Goal: Find specific fact: Find specific page/section

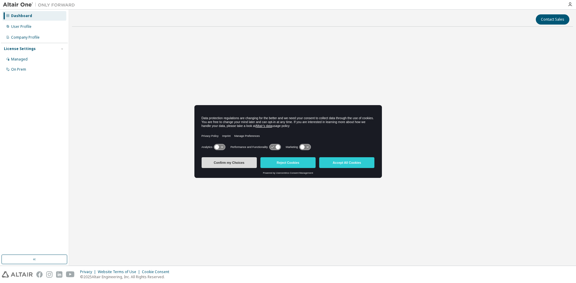
click at [241, 159] on button "Confirm my Choices" at bounding box center [229, 162] width 55 height 11
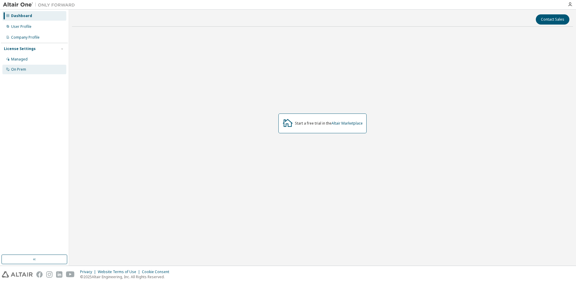
click at [27, 70] on div "On Prem" at bounding box center [34, 70] width 64 height 10
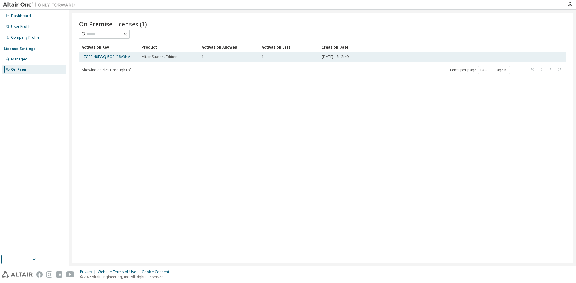
click at [243, 58] on div "1" at bounding box center [229, 57] width 55 height 5
drag, startPoint x: 130, startPoint y: 58, endPoint x: 82, endPoint y: 55, distance: 48.1
click at [82, 55] on div "L7G22-48EWQ-5O2LI-8V3NV" at bounding box center [109, 57] width 55 height 5
copy link "L7G22-48EWQ-5O2LI-8V3NV"
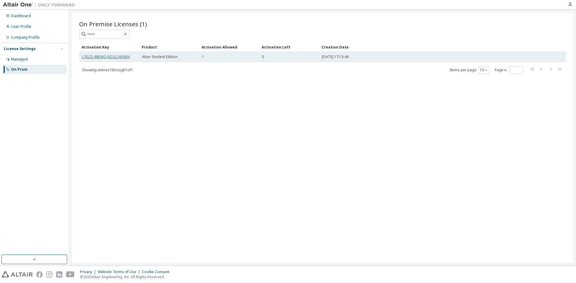
click at [113, 56] on link "L7G22-48EWQ-5O2LI-8V3NV" at bounding box center [106, 56] width 48 height 5
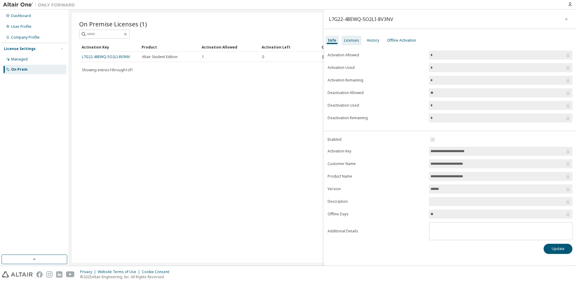
click at [345, 42] on div "Licenses" at bounding box center [351, 40] width 15 height 5
